Goal: Use online tool/utility: Utilize a website feature to perform a specific function

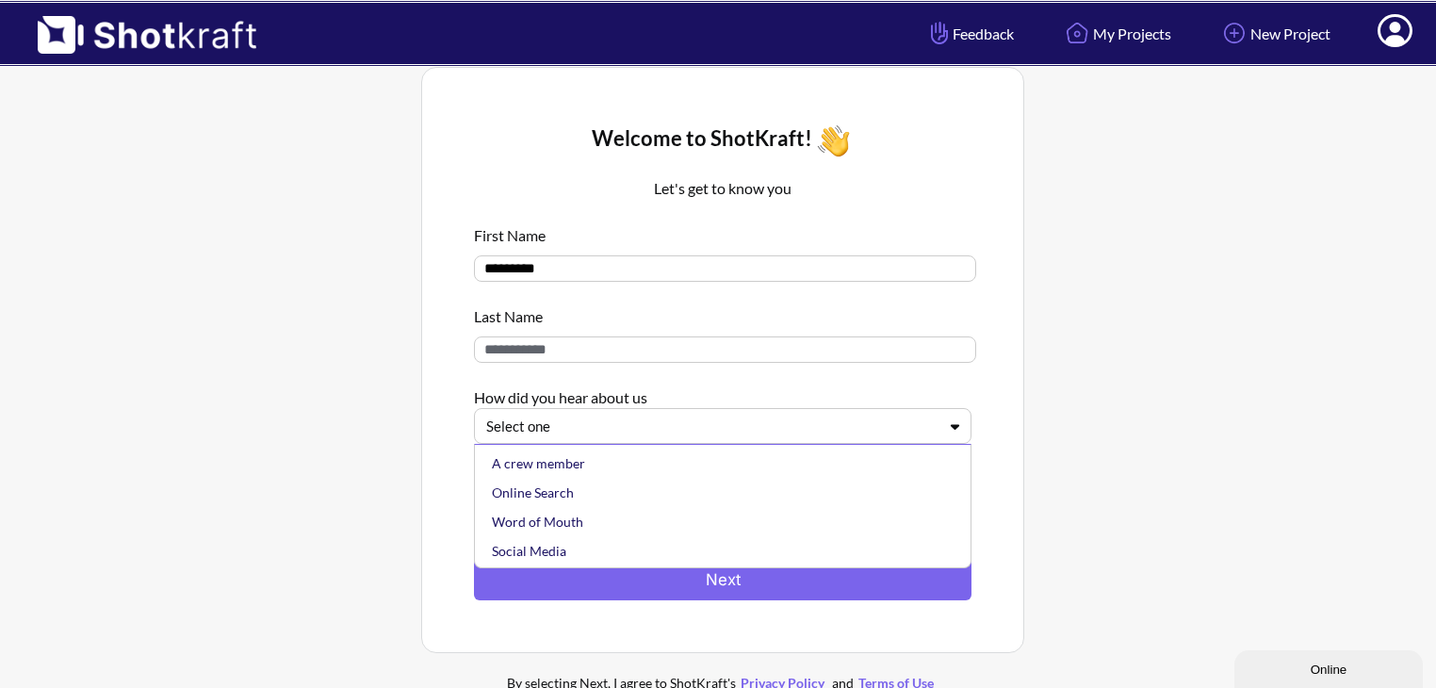
click at [787, 429] on div at bounding box center [711, 427] width 450 height 22
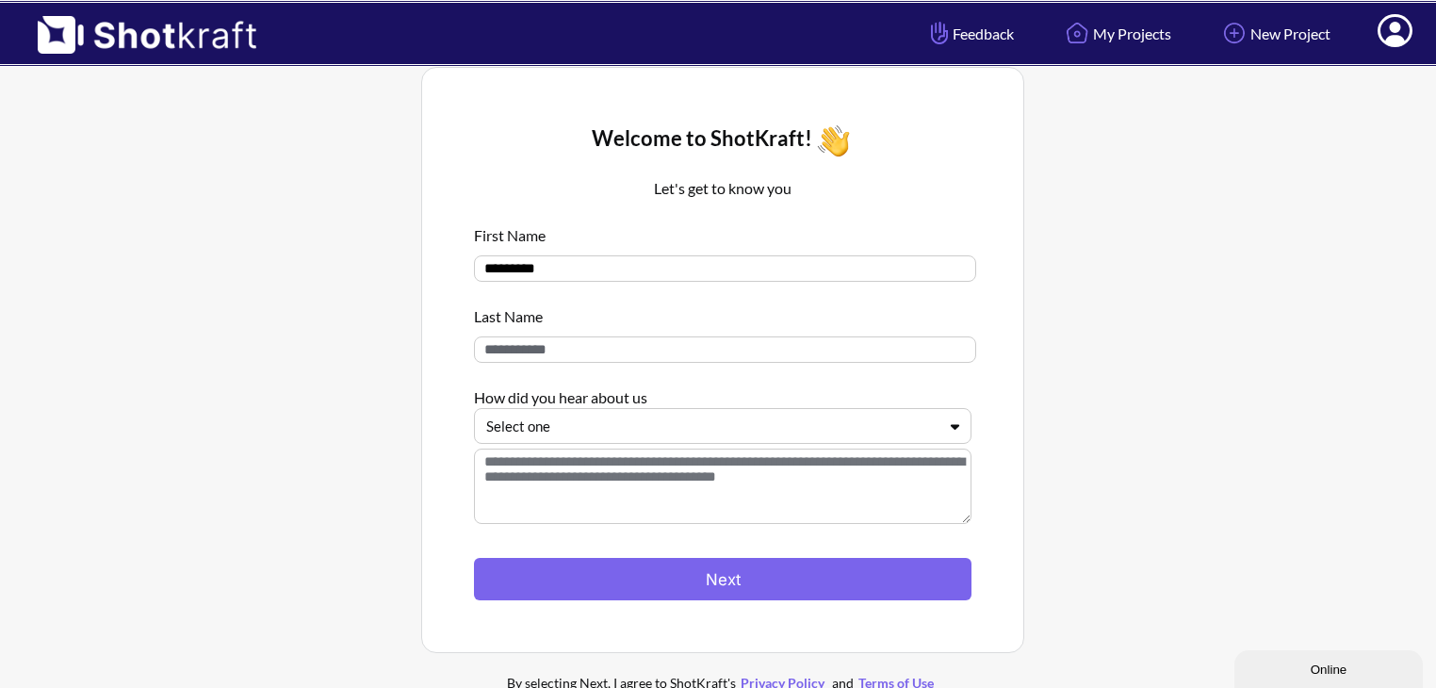
click at [787, 429] on div at bounding box center [711, 427] width 450 height 22
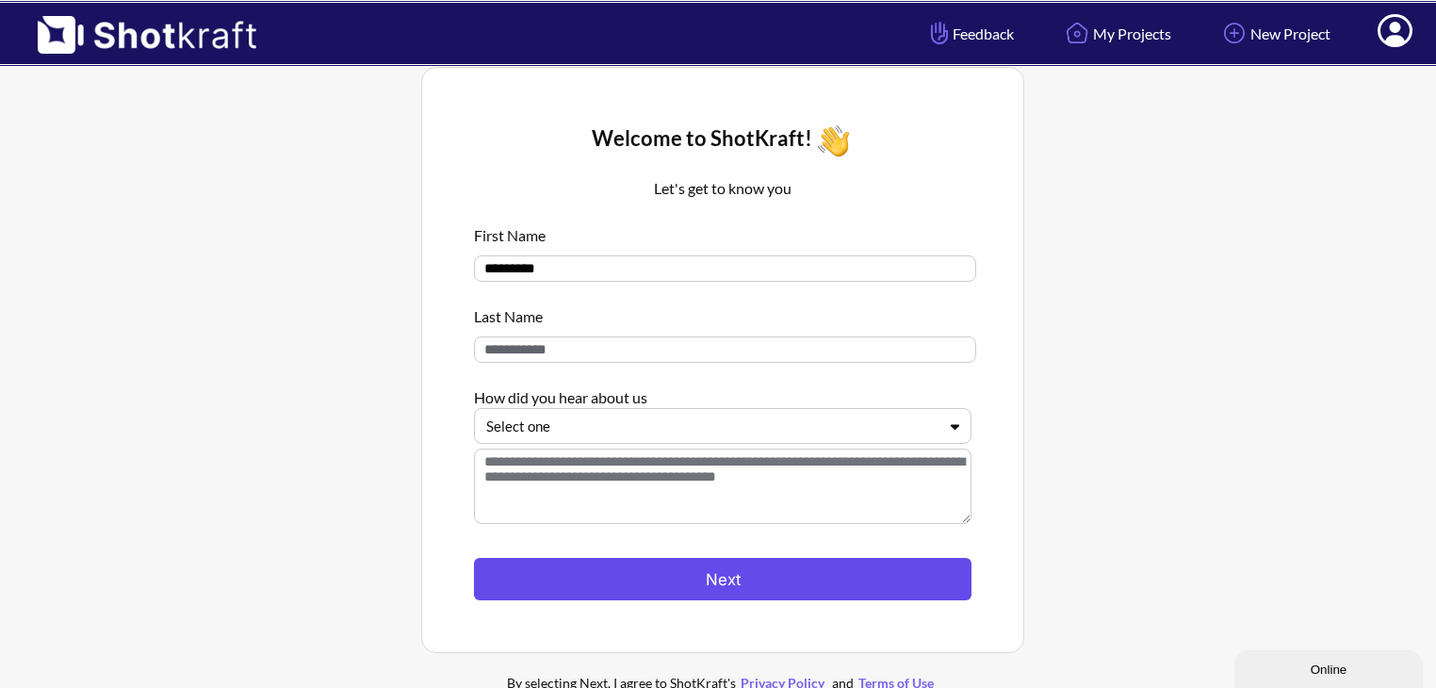
click at [760, 569] on button "Next" at bounding box center [723, 579] width 498 height 42
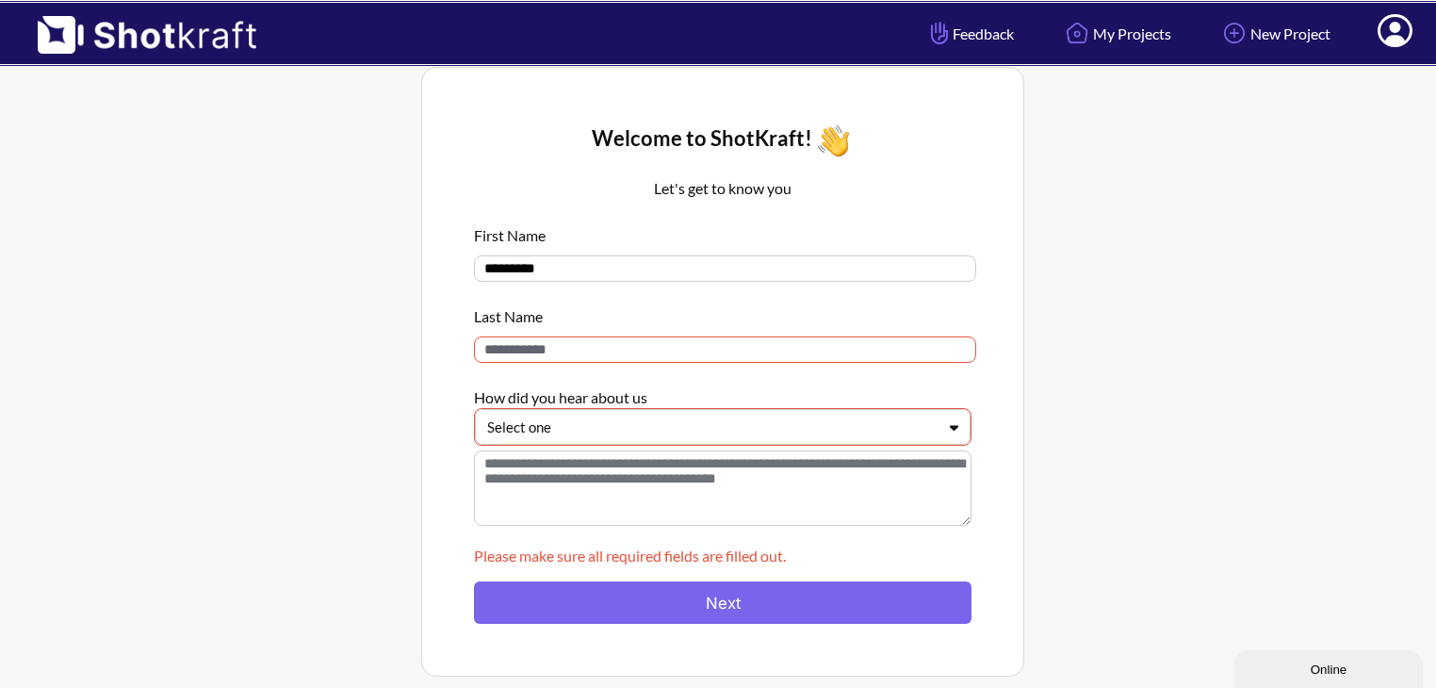
click at [675, 357] on input at bounding box center [725, 349] width 502 height 26
type input "*"
type input "**********"
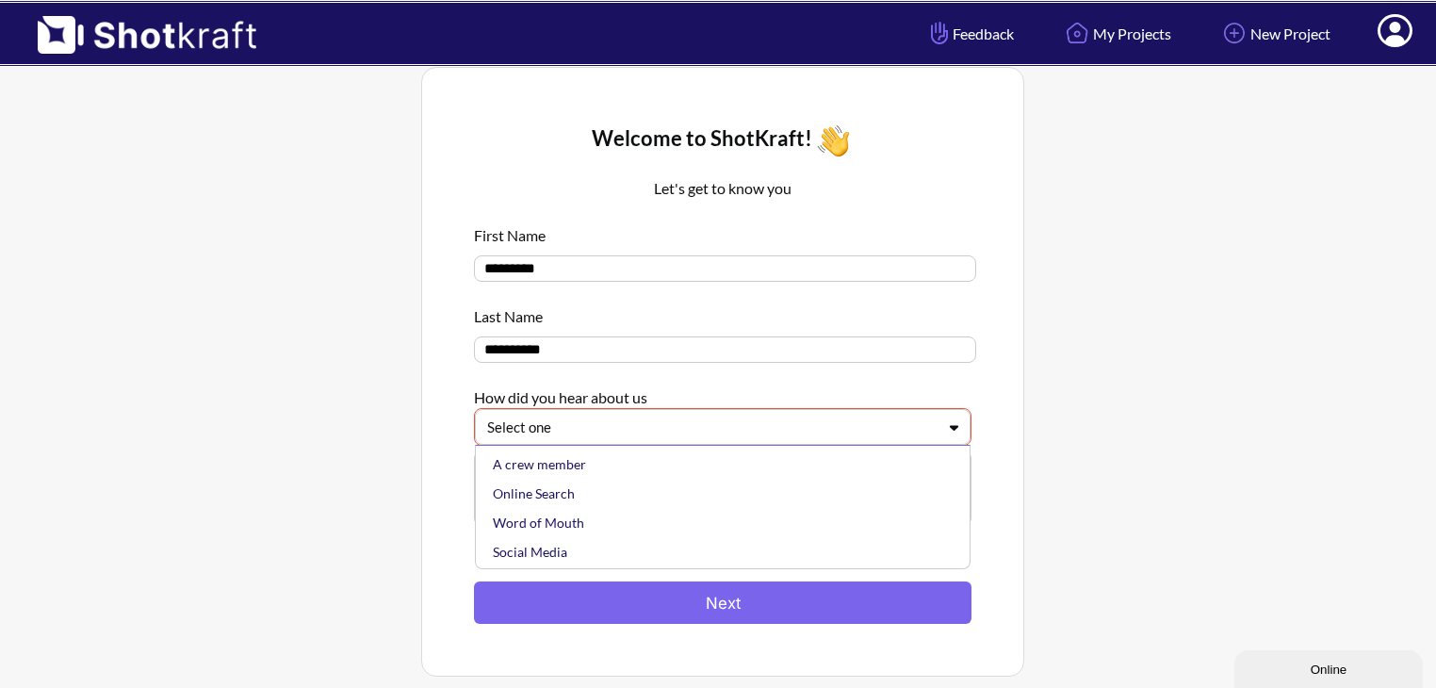
click at [650, 431] on div at bounding box center [711, 428] width 449 height 22
click at [596, 476] on div "A crew member" at bounding box center [727, 464] width 477 height 29
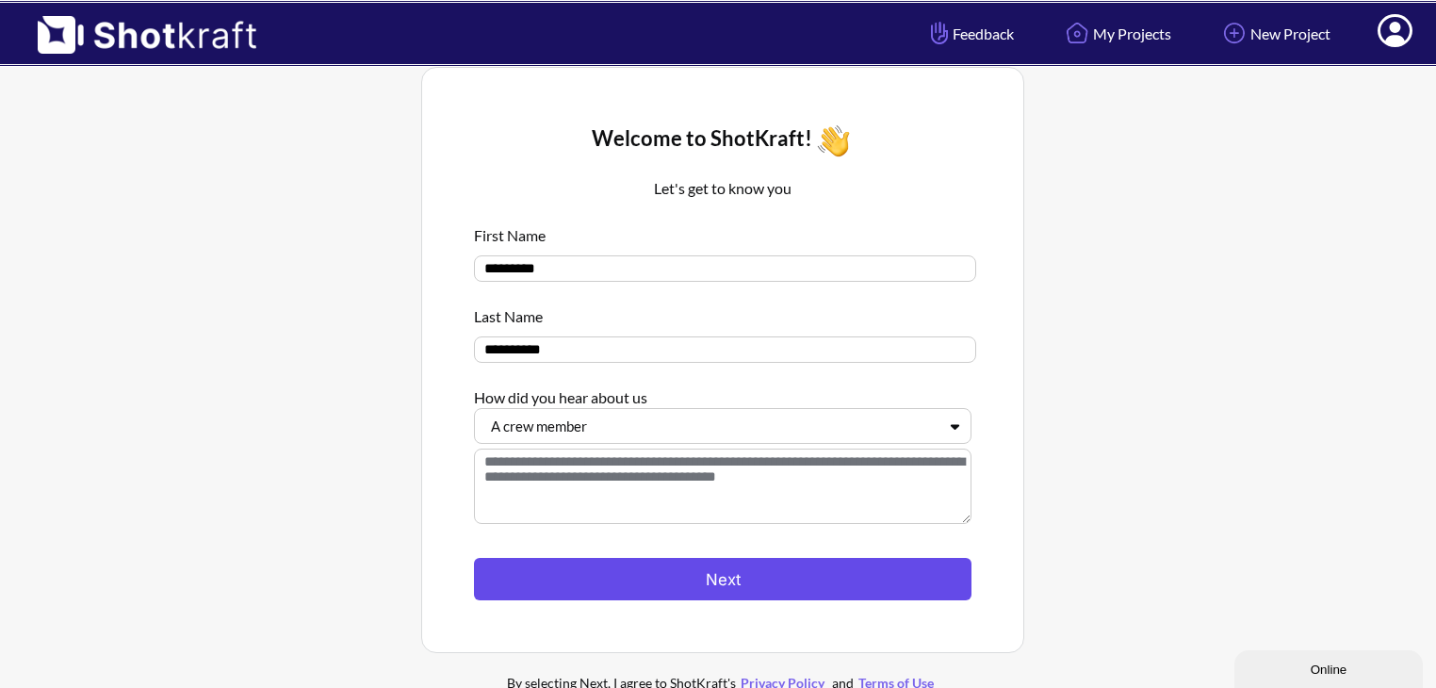
click at [612, 595] on button "Next" at bounding box center [723, 579] width 498 height 42
click at [612, 570] on button "Next" at bounding box center [723, 579] width 498 height 42
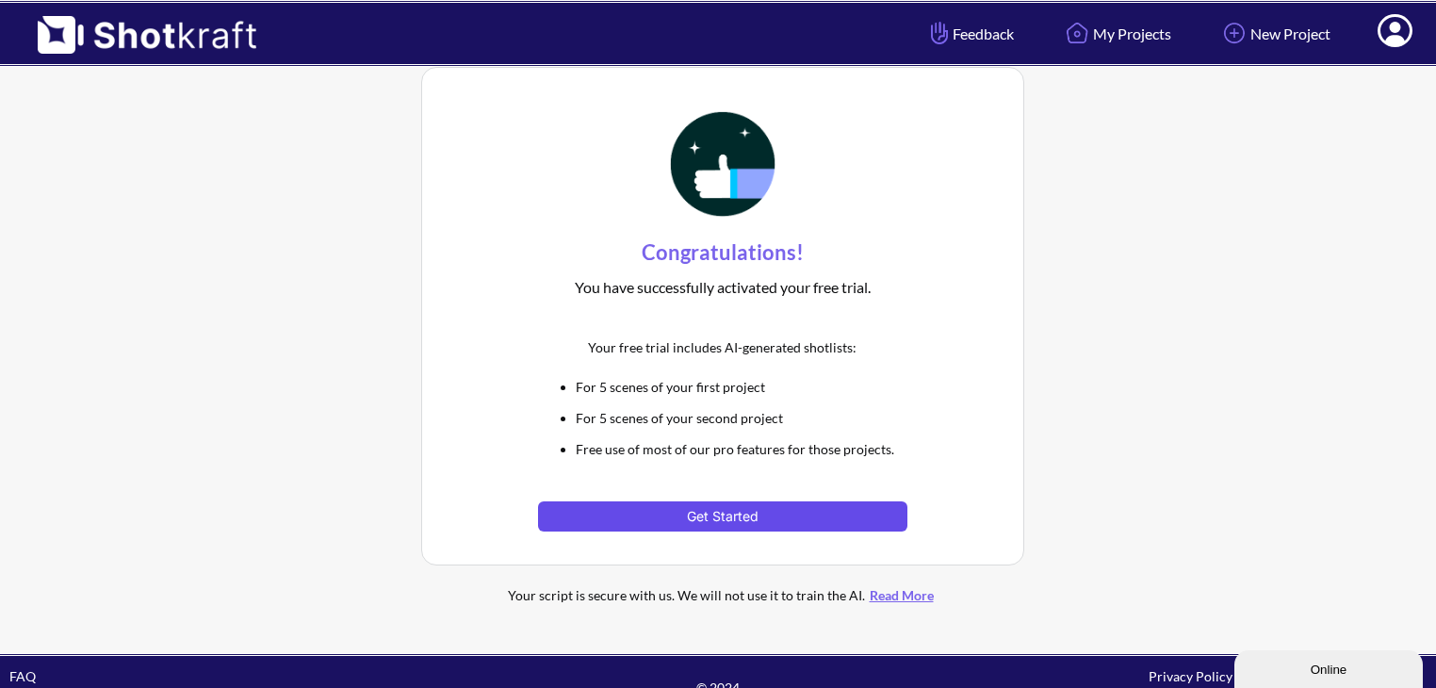
click at [665, 514] on button "Get Started" at bounding box center [722, 516] width 368 height 30
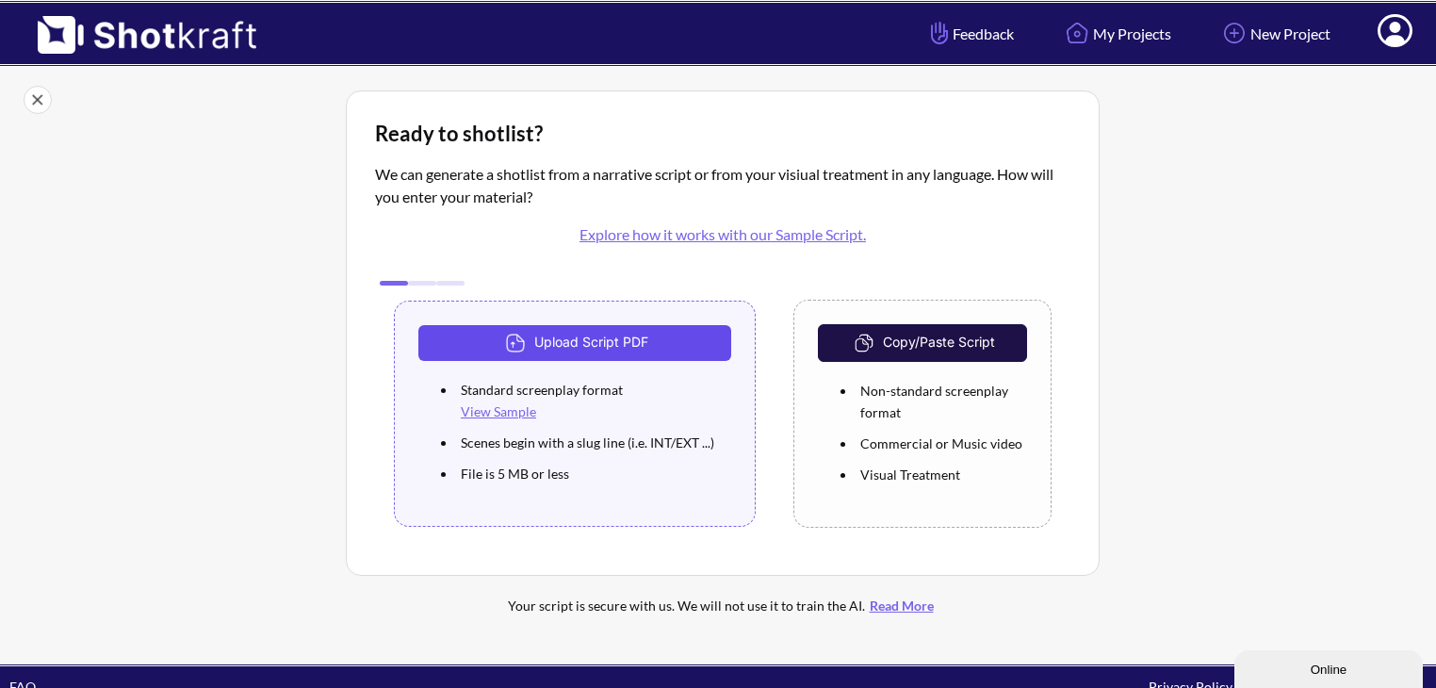
click at [636, 341] on button "Upload Script PDF" at bounding box center [574, 343] width 313 height 36
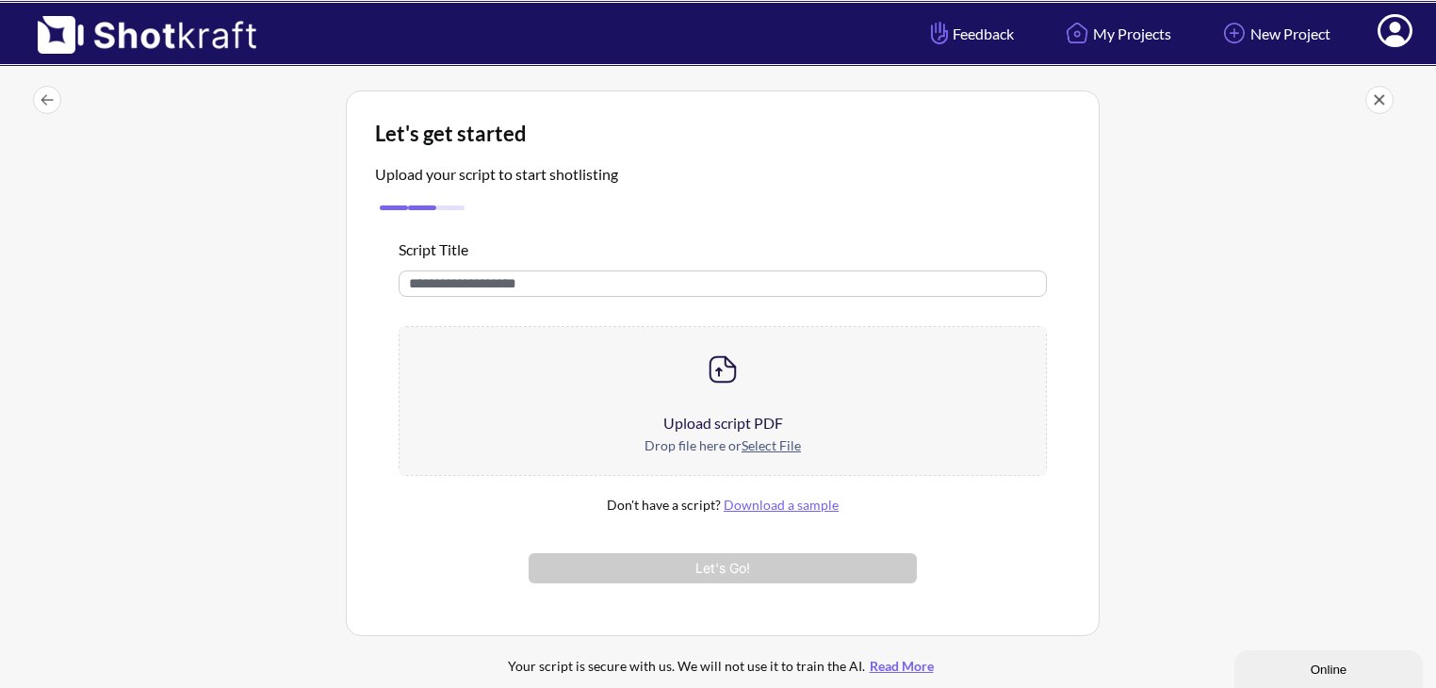
click at [547, 289] on input "text" at bounding box center [723, 283] width 648 height 26
type input "*********"
click at [688, 389] on div at bounding box center [723, 369] width 646 height 85
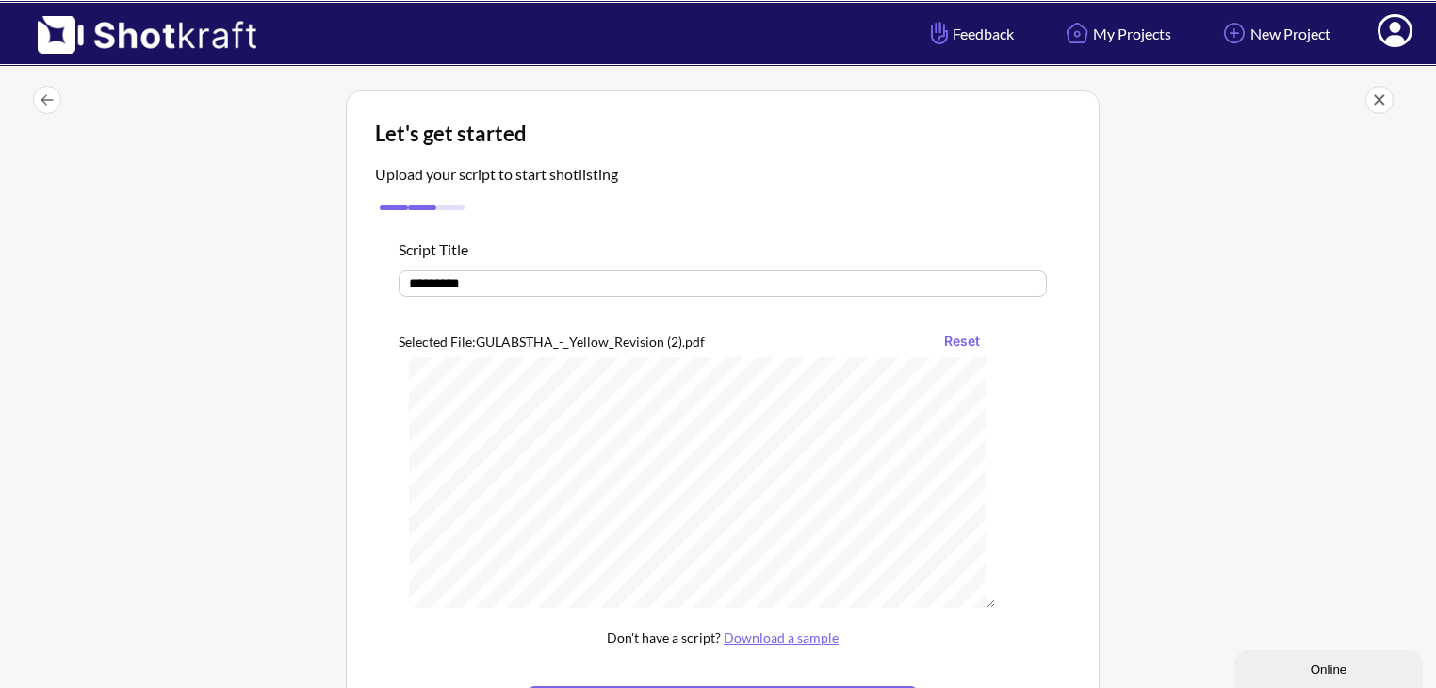
scroll to position [234, 0]
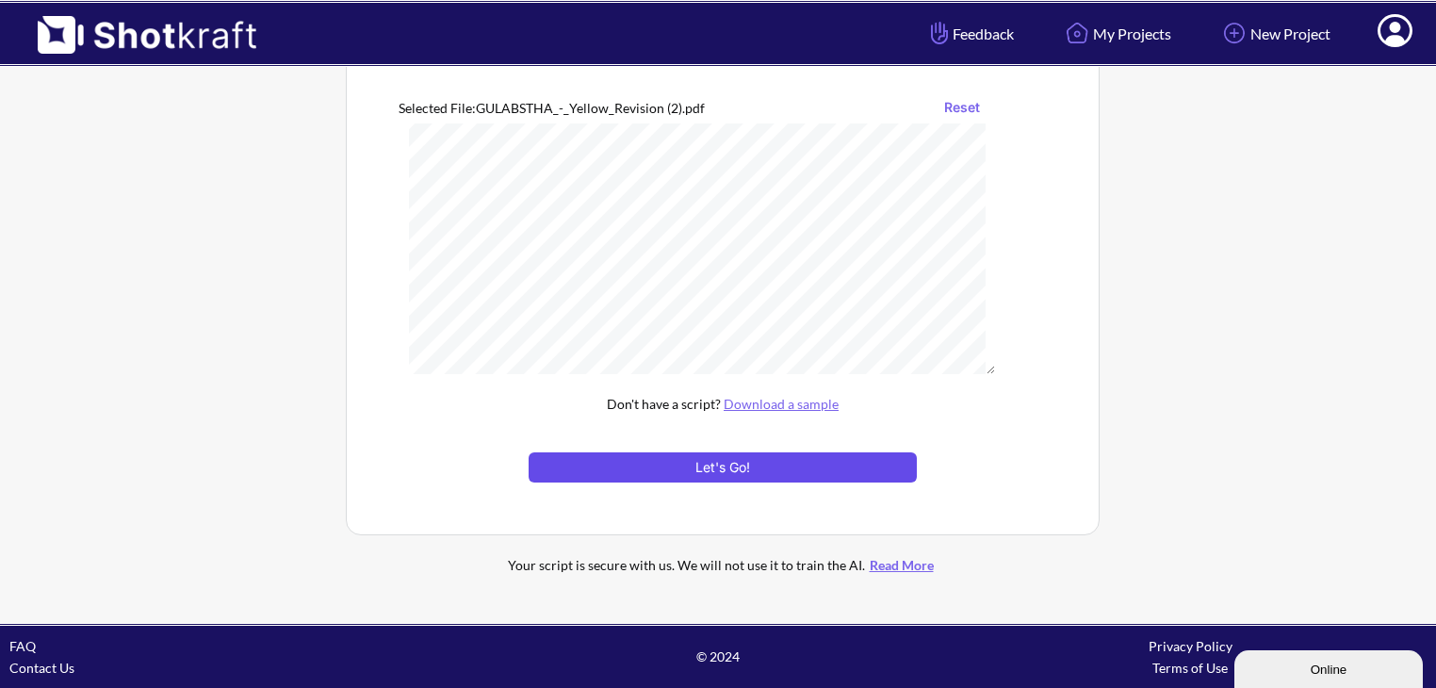
click at [847, 468] on button "Let's Go!" at bounding box center [723, 467] width 388 height 30
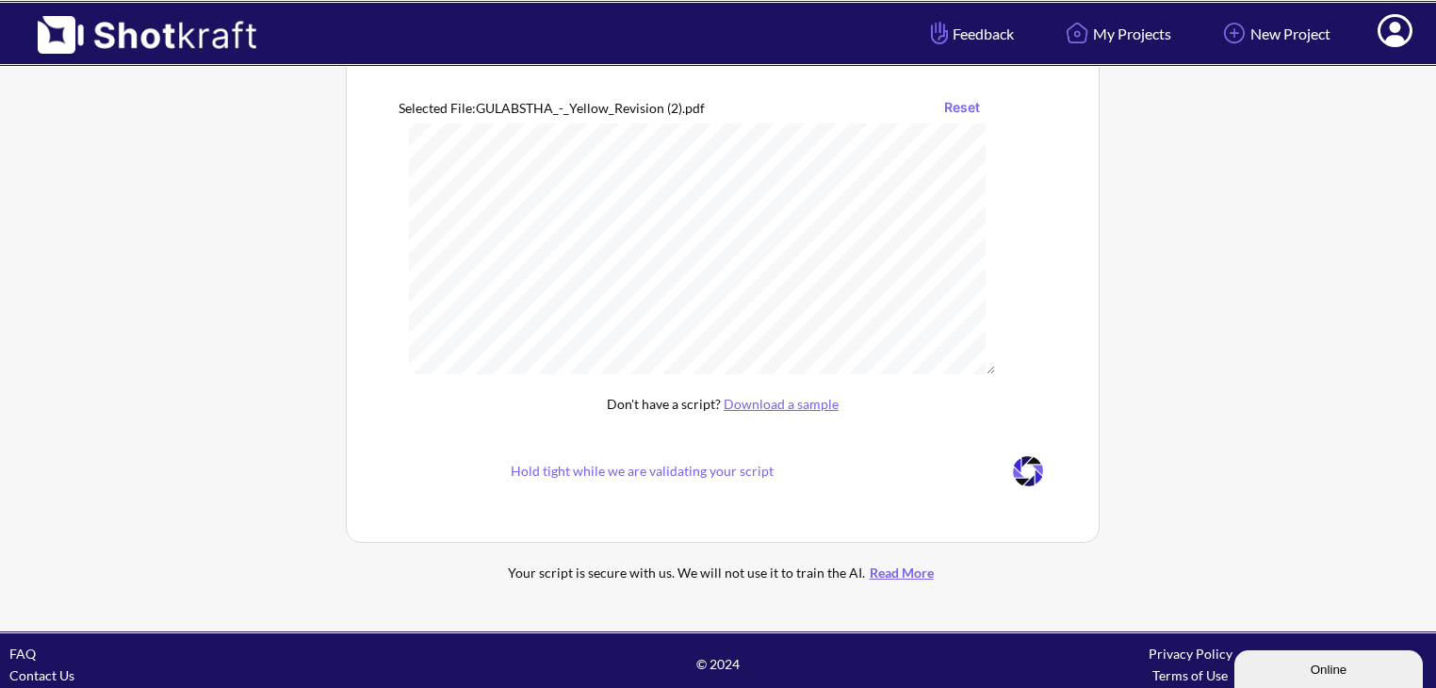
scroll to position [102, 0]
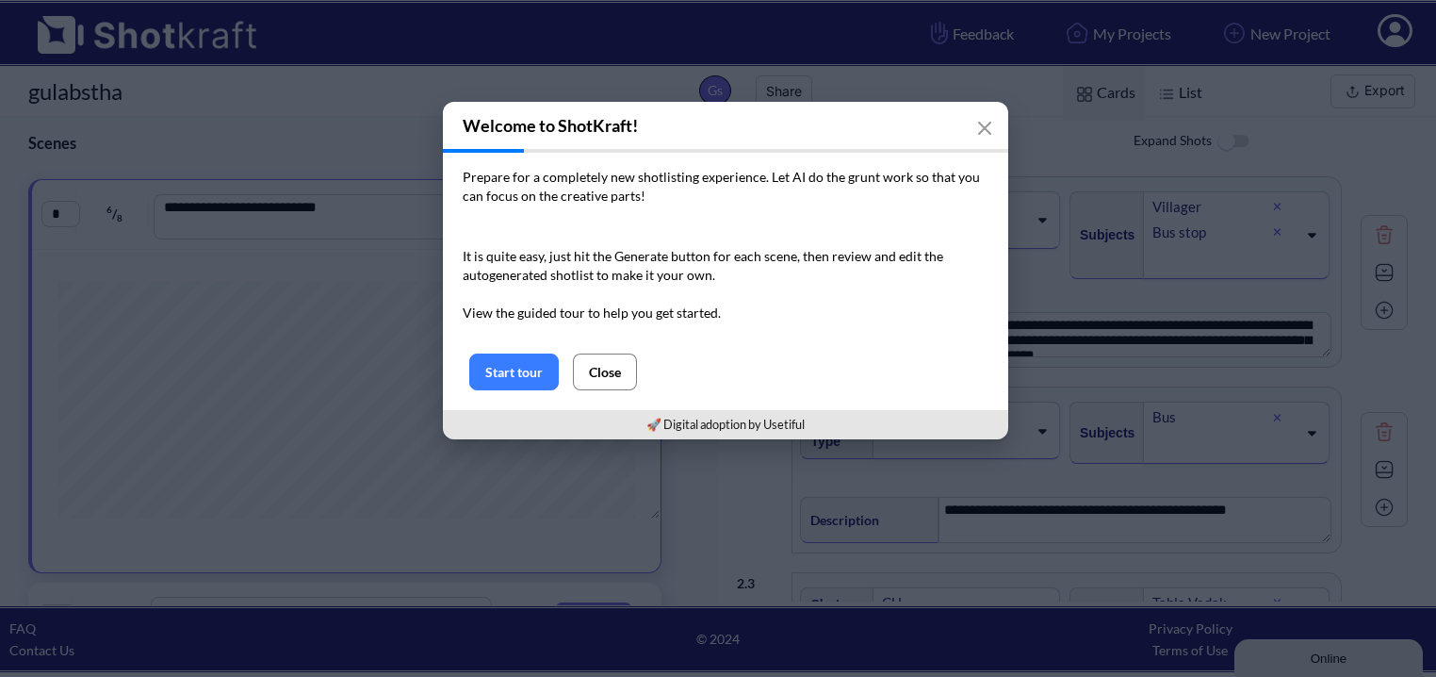
click at [614, 366] on button "Close" at bounding box center [605, 371] width 64 height 37
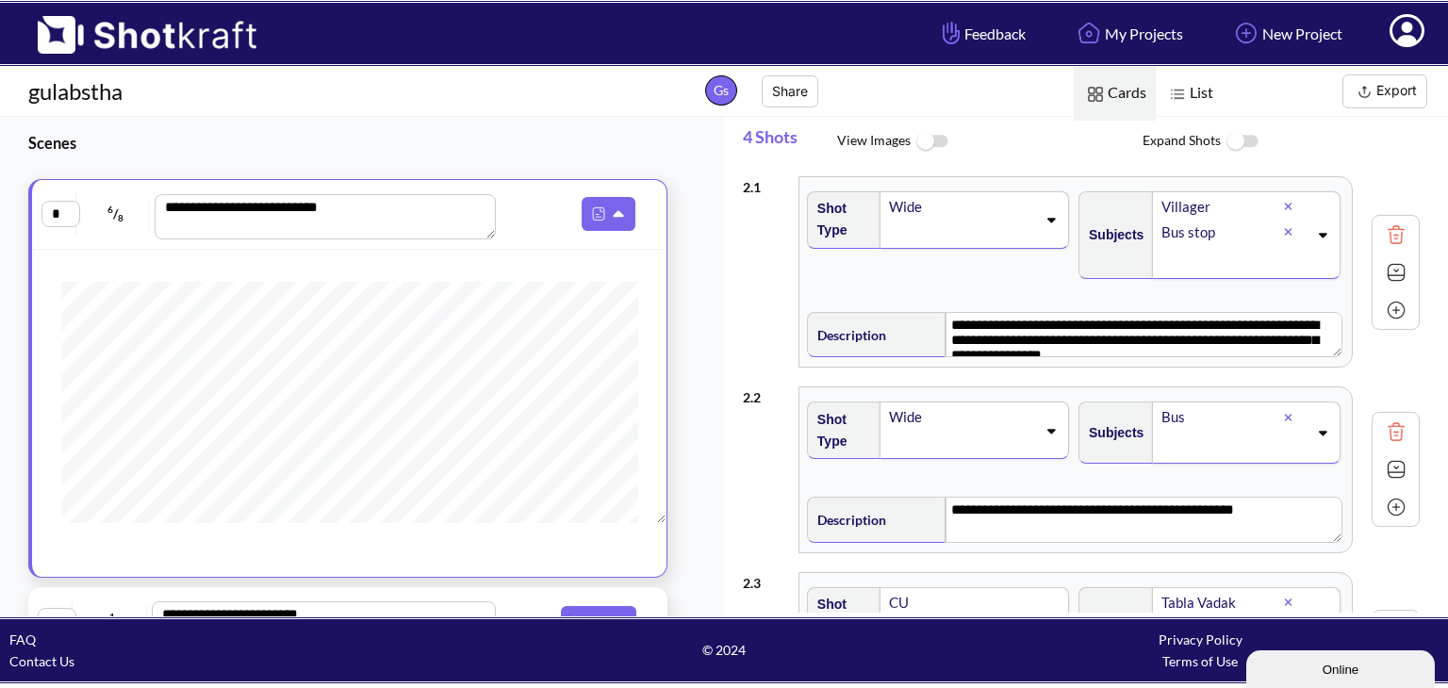
click at [925, 144] on img at bounding box center [931, 142] width 42 height 41
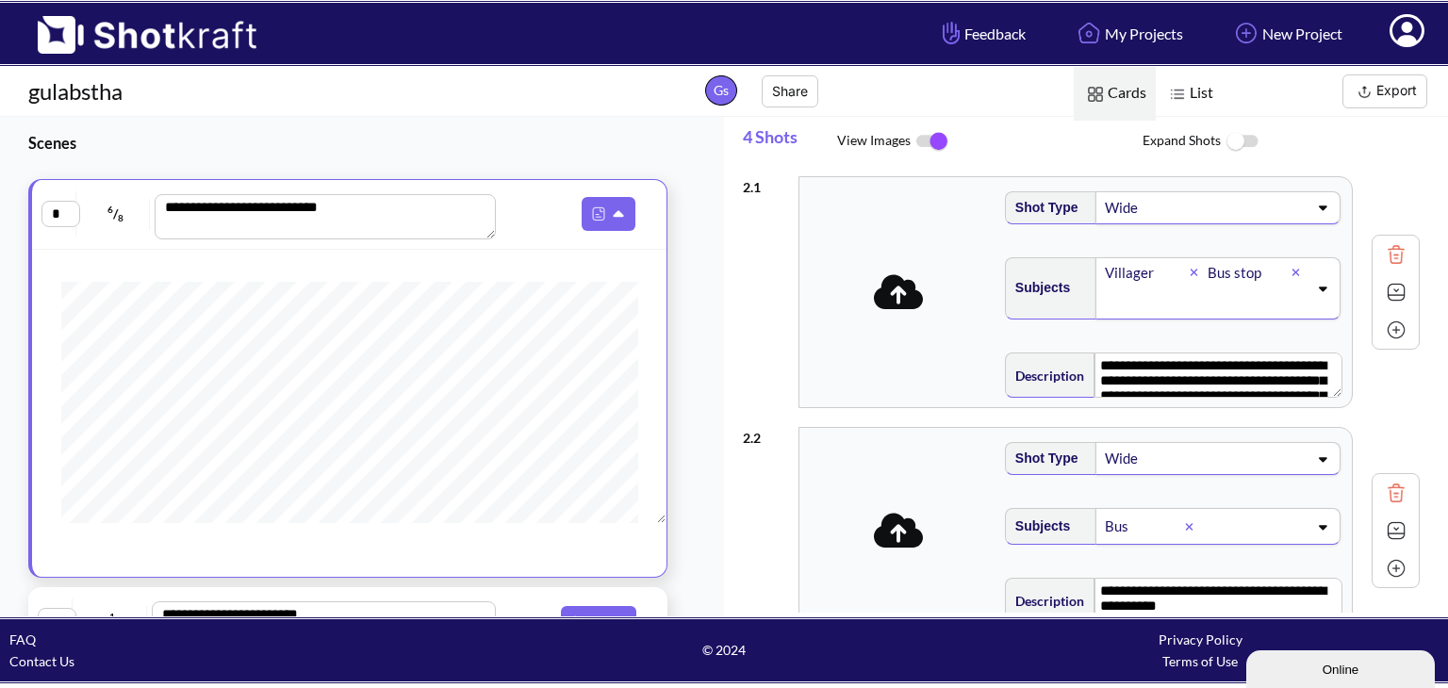
click at [925, 144] on img at bounding box center [931, 142] width 42 height 40
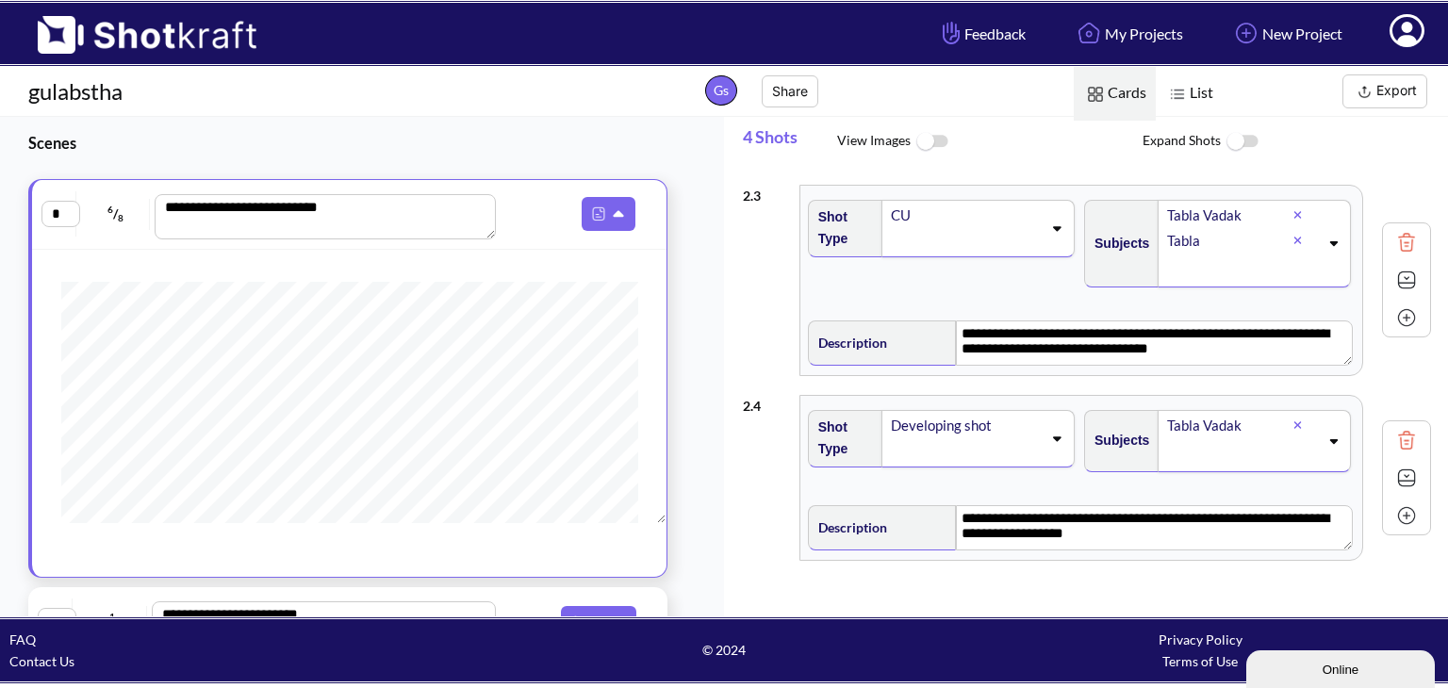
scroll to position [417, 0]
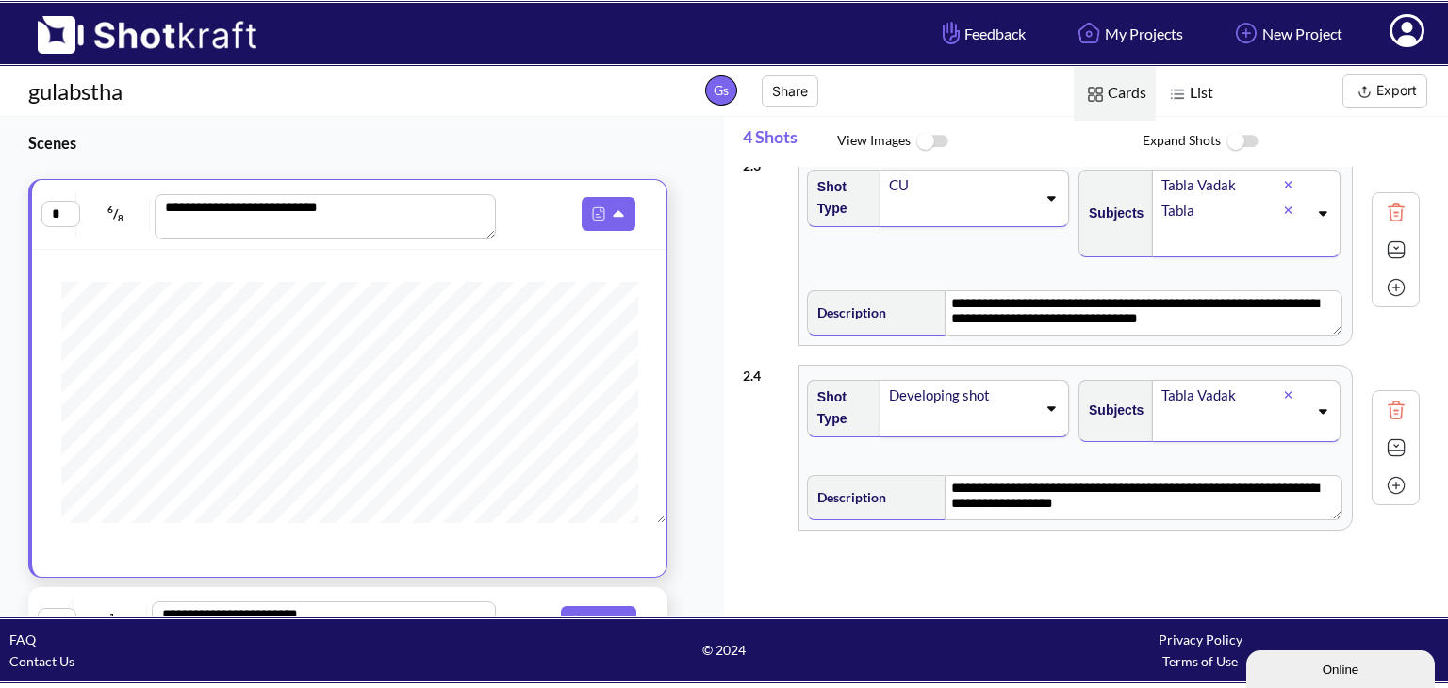
click at [739, 439] on div "**********" at bounding box center [1086, 366] width 724 height 499
click at [1172, 97] on img at bounding box center [1177, 94] width 25 height 25
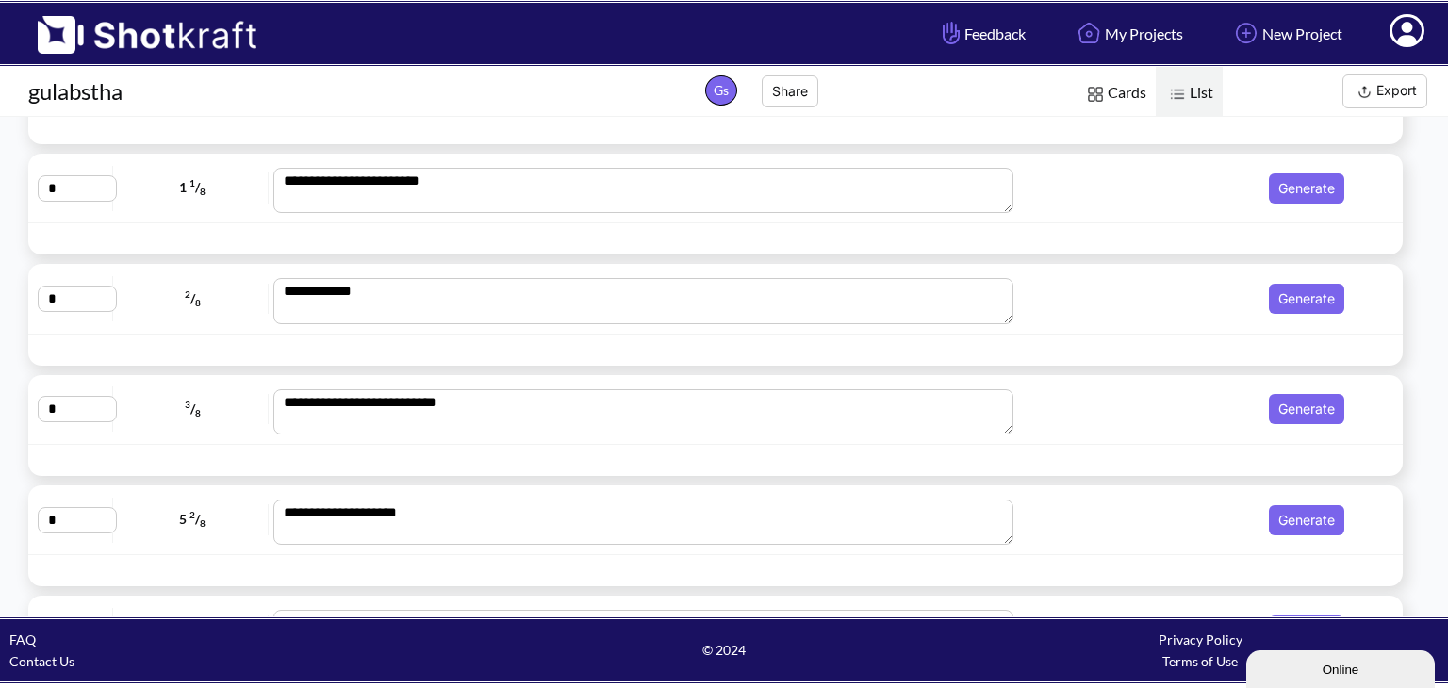
scroll to position [543, 0]
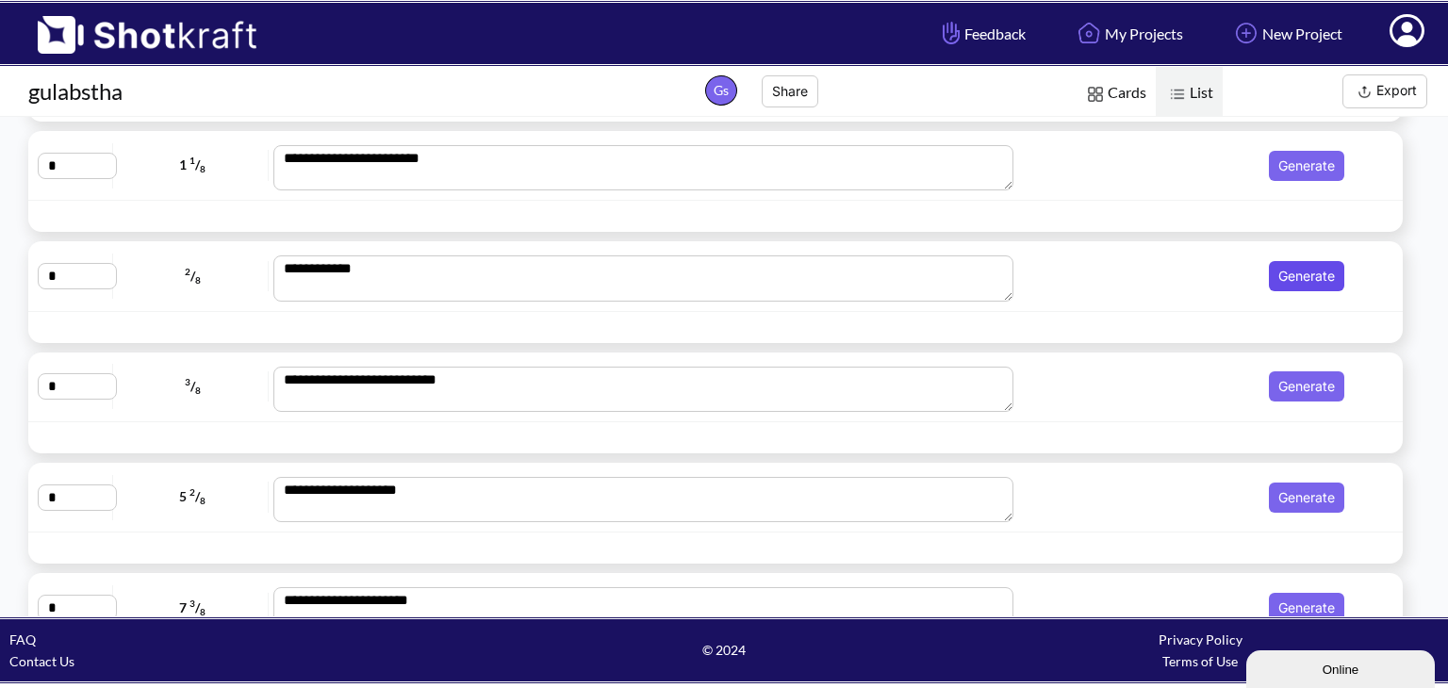
click at [1279, 281] on button "Generate" at bounding box center [1305, 276] width 75 height 30
click at [1360, 275] on icon at bounding box center [1370, 276] width 36 height 17
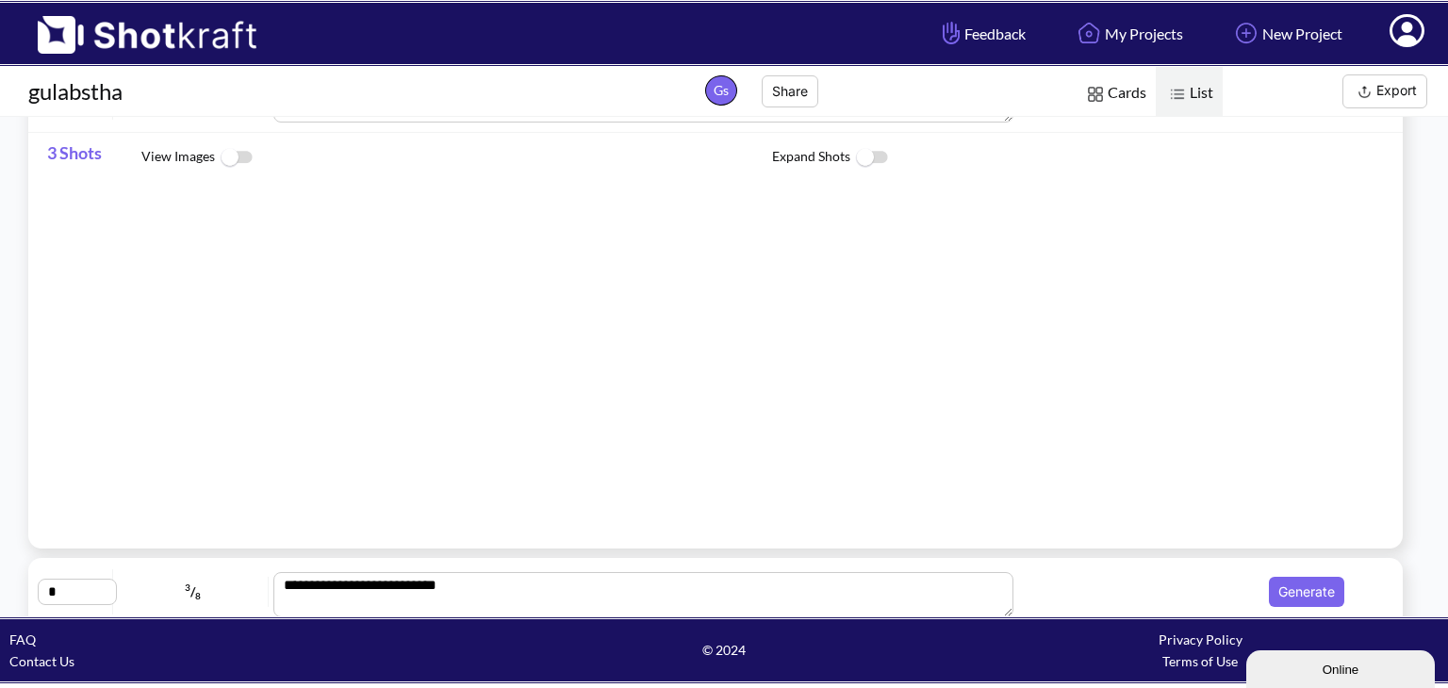
scroll to position [332, 0]
click at [226, 163] on img at bounding box center [236, 163] width 42 height 41
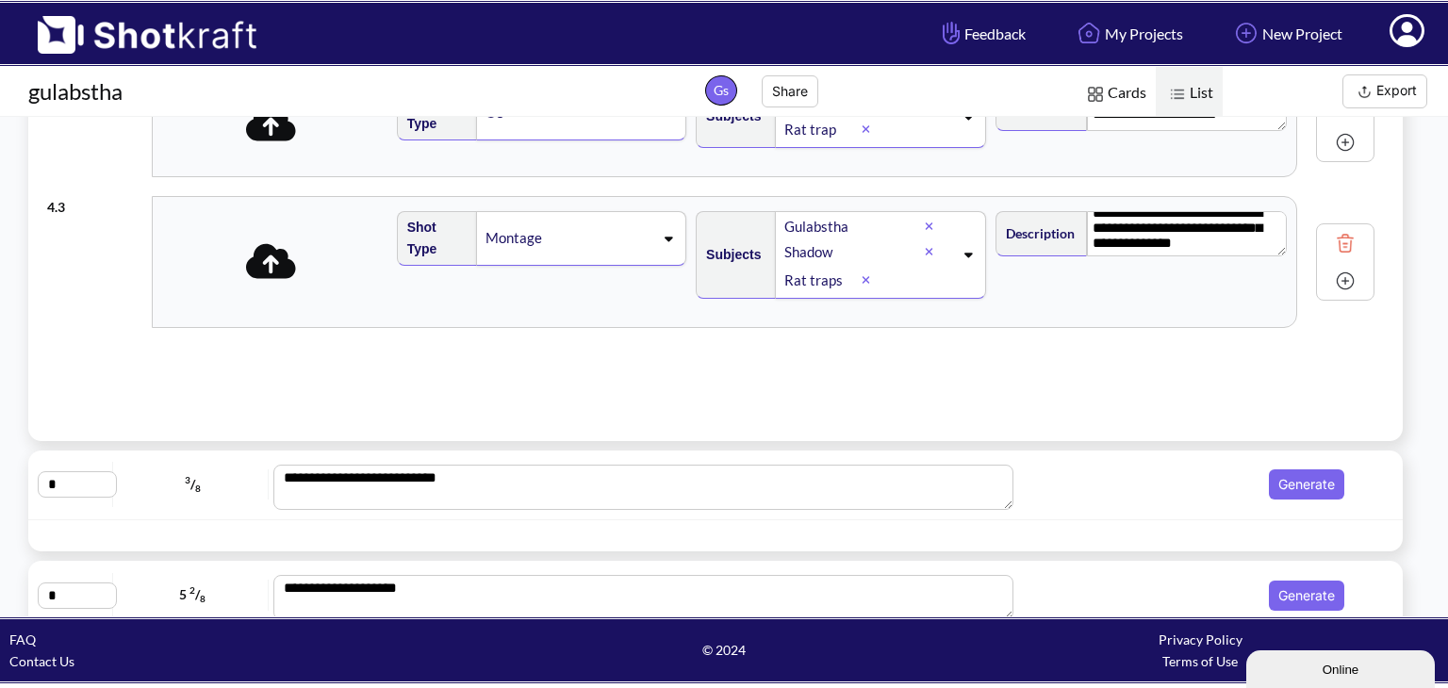
scroll to position [0, 0]
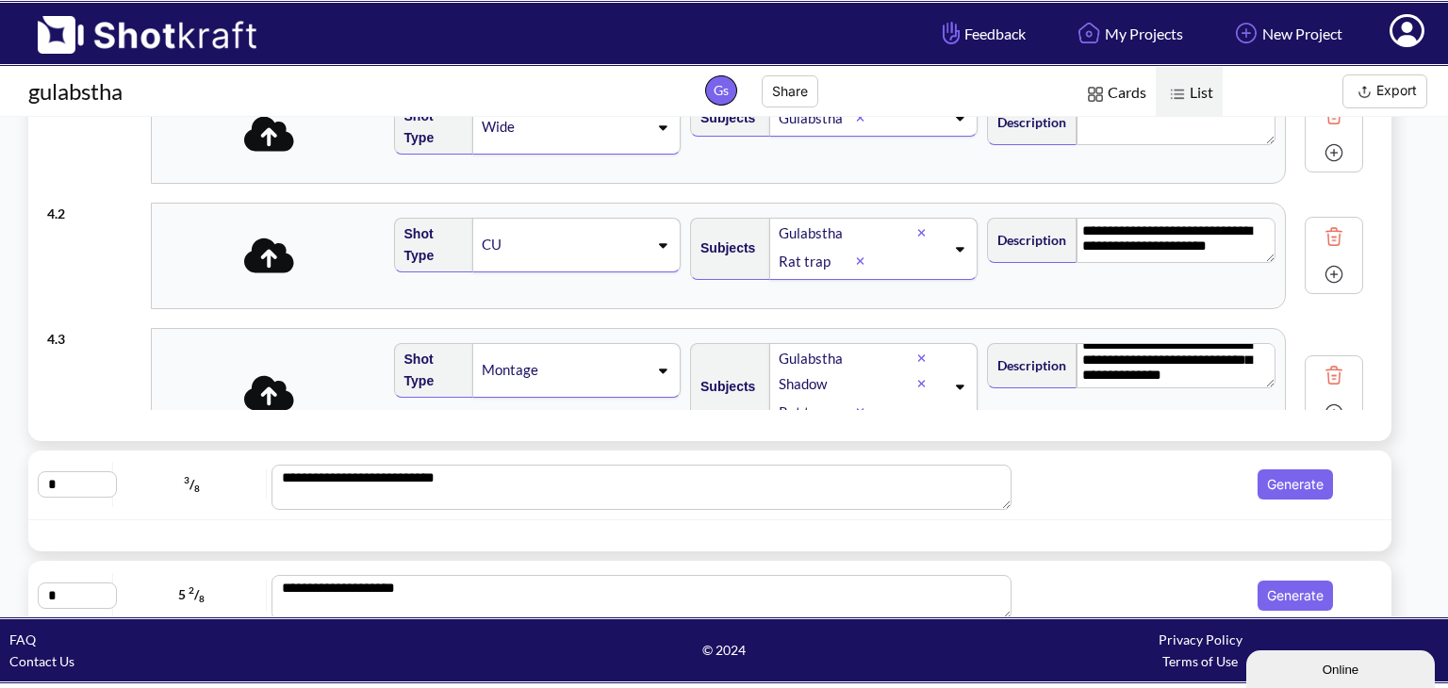
click at [1403, 86] on button "Export" at bounding box center [1384, 91] width 85 height 34
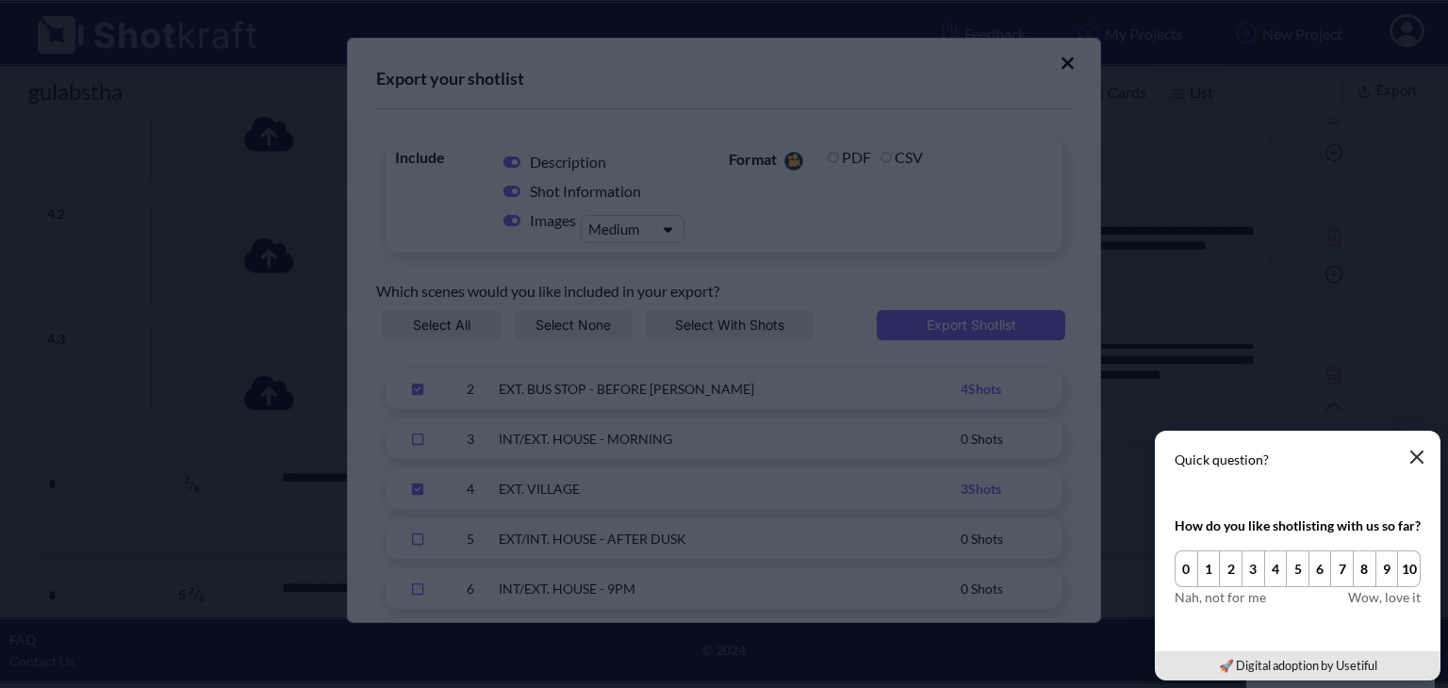
click at [1417, 454] on icon "button" at bounding box center [1416, 456] width 11 height 11
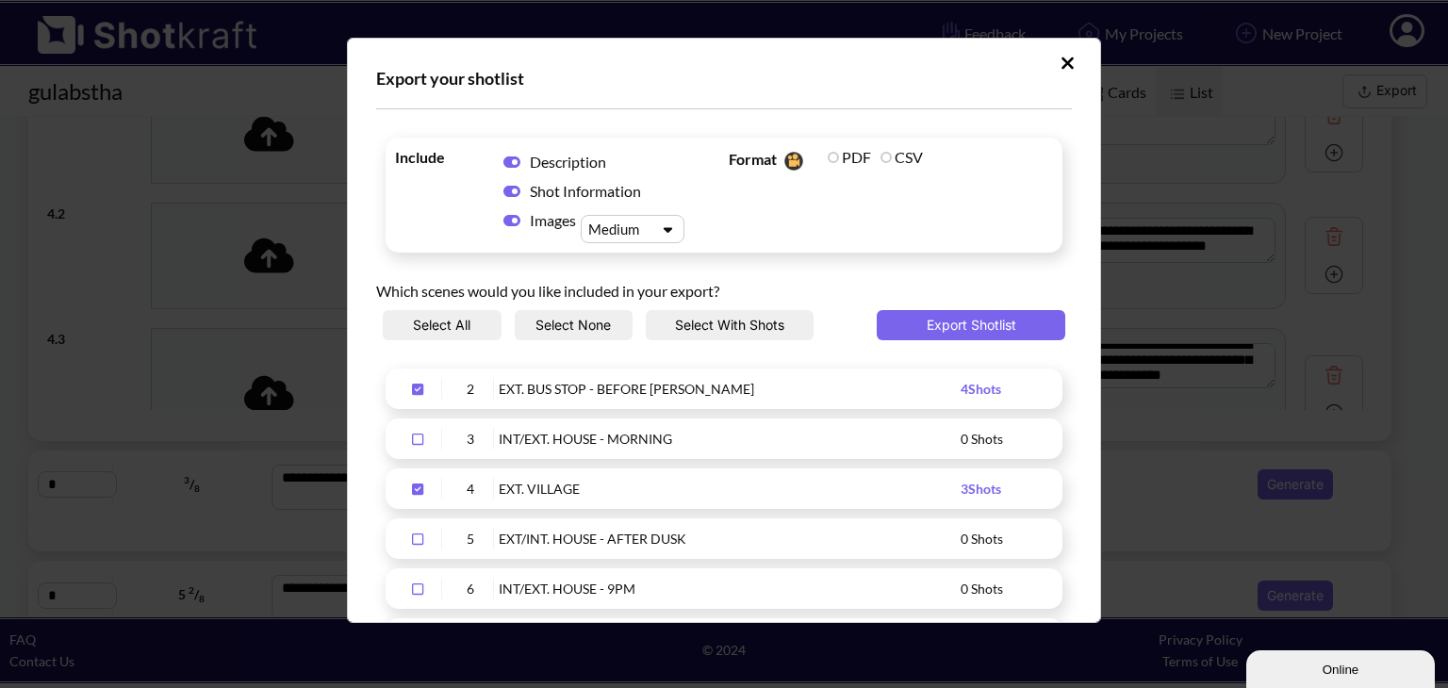
click at [1060, 65] on icon "Upload Script" at bounding box center [1067, 63] width 14 height 19
